Goal: Task Accomplishment & Management: Manage account settings

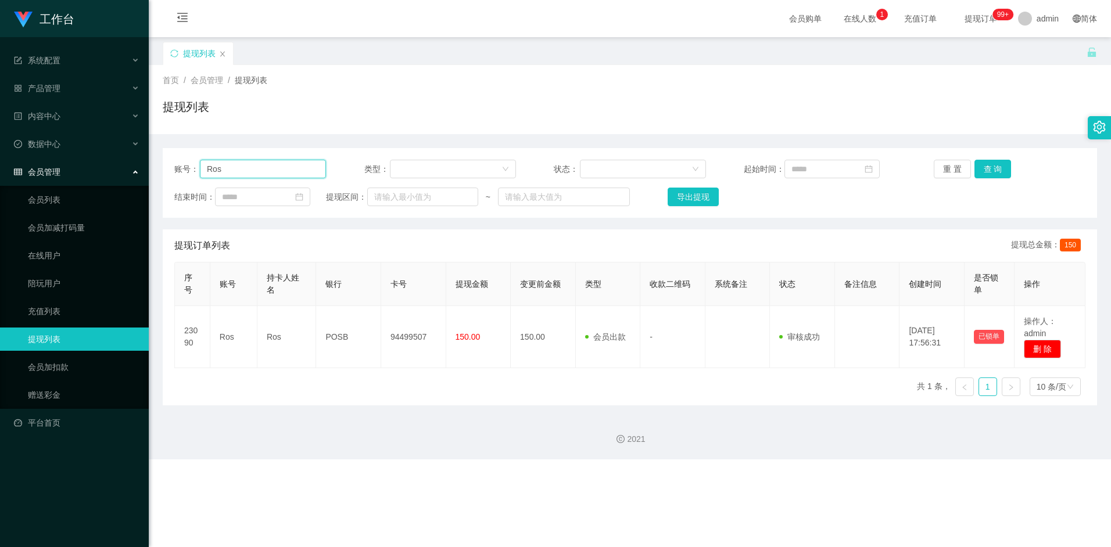
click at [286, 173] on input "Ros" at bounding box center [263, 169] width 126 height 19
paste input "ahkenxx33"
type input "ahkenxx33"
click at [985, 161] on button "查 询" at bounding box center [992, 169] width 37 height 19
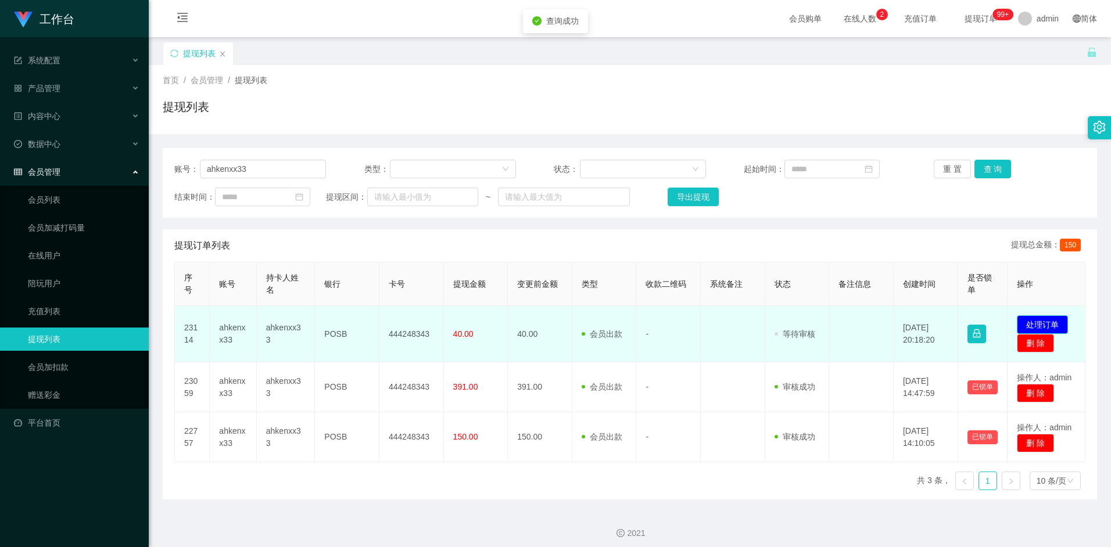
click at [1045, 321] on button "处理订单" at bounding box center [1042, 325] width 51 height 19
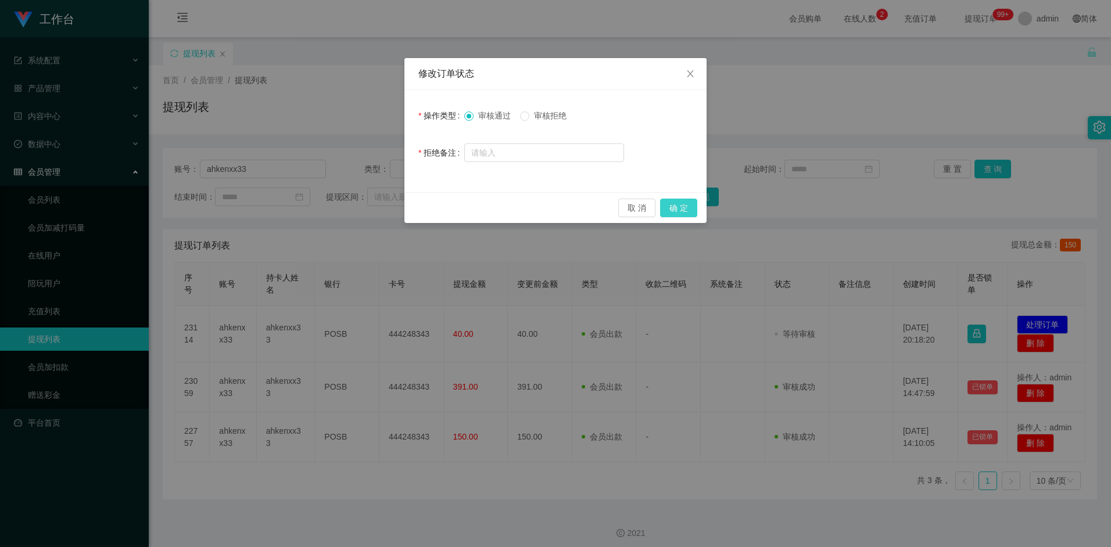
click at [680, 207] on button "确 定" at bounding box center [678, 208] width 37 height 19
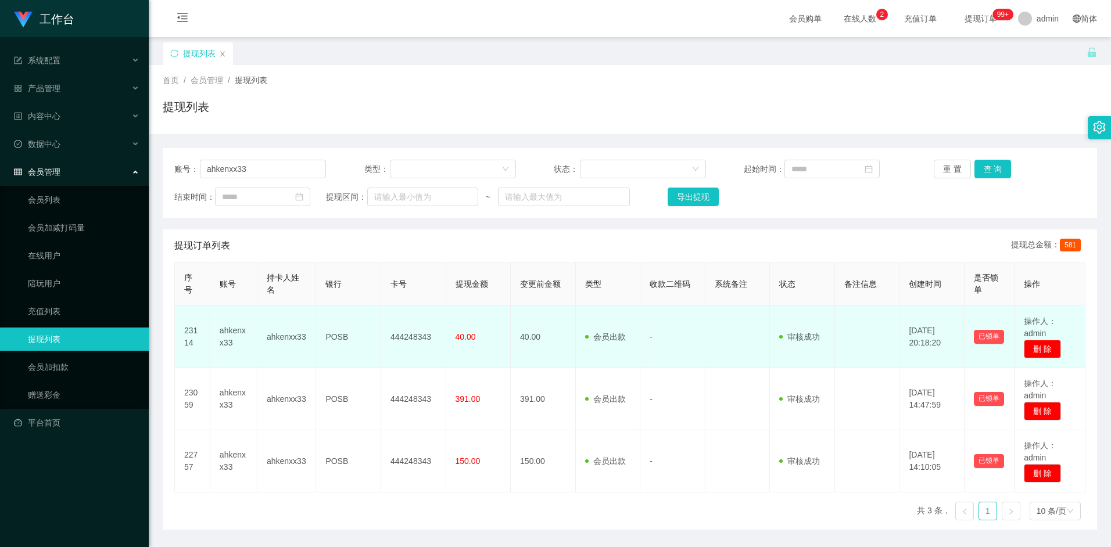
click at [406, 340] on td "444248343" at bounding box center [413, 337] width 65 height 62
copy td "444248343"
click at [475, 343] on td "40.00" at bounding box center [478, 337] width 65 height 62
